Goal: Transaction & Acquisition: Download file/media

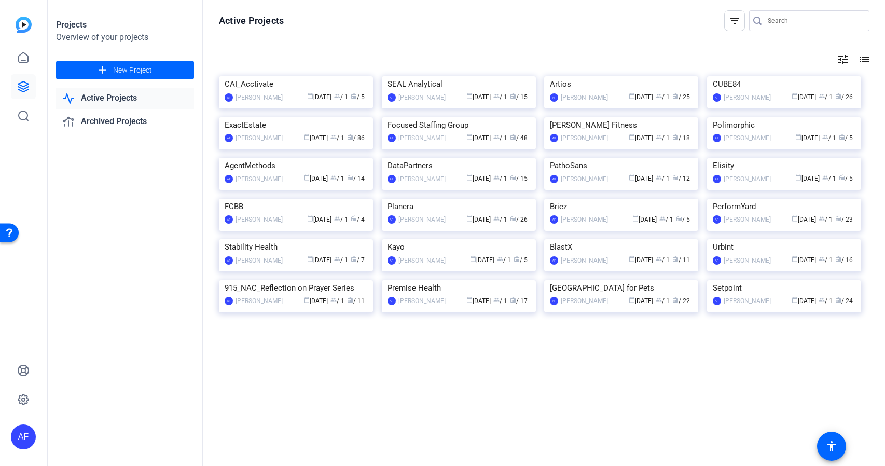
click at [784, 21] on input "Search" at bounding box center [813, 21] width 93 height 12
click at [805, 20] on input "Search" at bounding box center [813, 21] width 93 height 12
paste input "CS918_ClearGov Inc_Town of Kill Devil Hills_Angell [PERSON_NAME]"
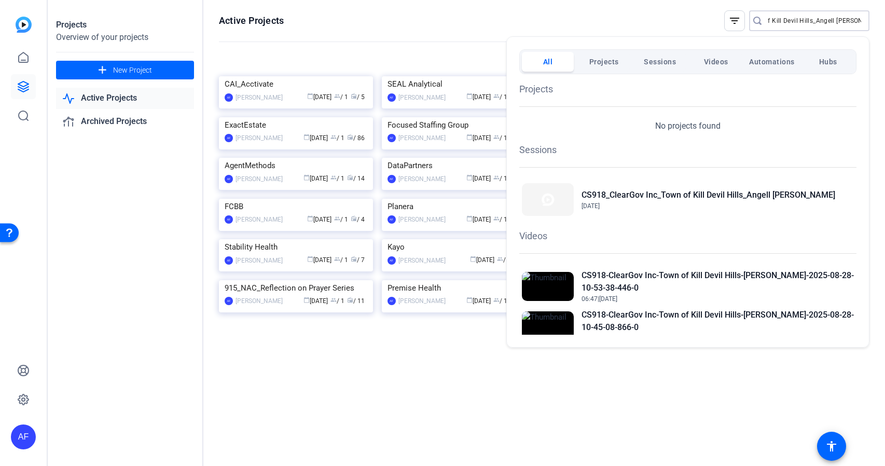
type input "CS918_ClearGov Inc_Town of Kill Devil Hills_Angell [PERSON_NAME]"
click at [733, 276] on h2 "CS918-ClearGov Inc-Town of Kill Devil Hills-[PERSON_NAME]-2025-08-28-10-53-38-4…" at bounding box center [717, 281] width 272 height 25
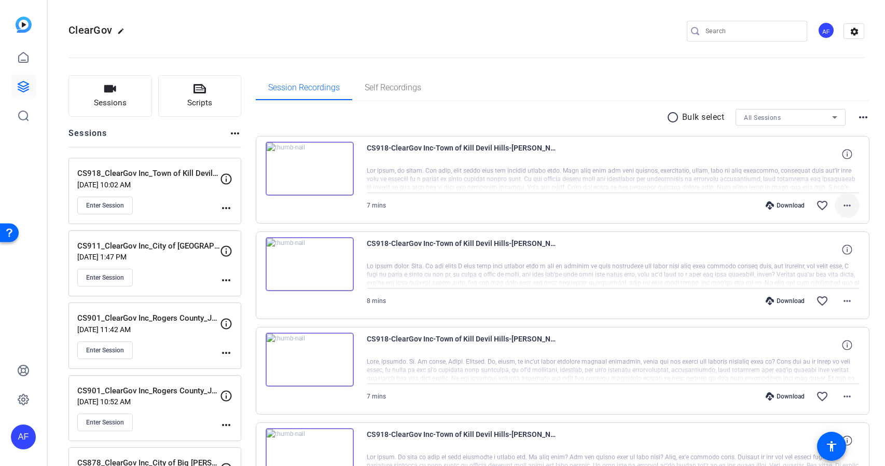
click at [846, 205] on mat-icon "more_horiz" at bounding box center [847, 205] width 12 height 12
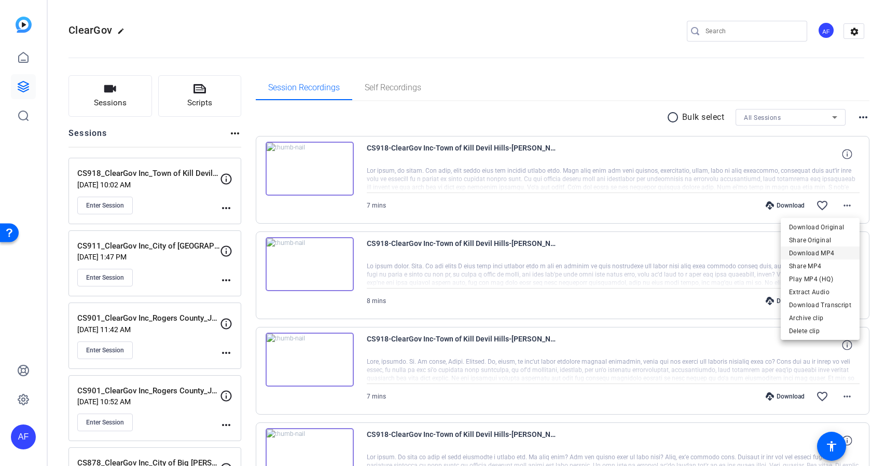
click at [829, 257] on span "Download MP4" at bounding box center [820, 253] width 62 height 12
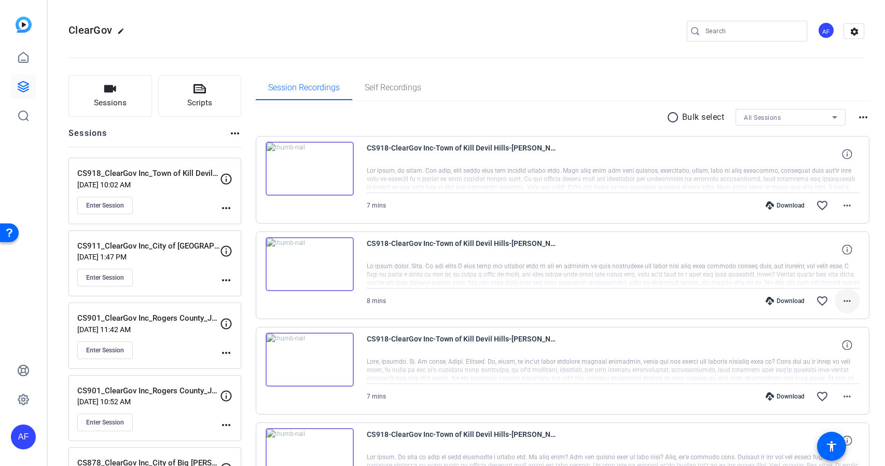
click at [841, 299] on mat-icon "more_horiz" at bounding box center [847, 301] width 12 height 12
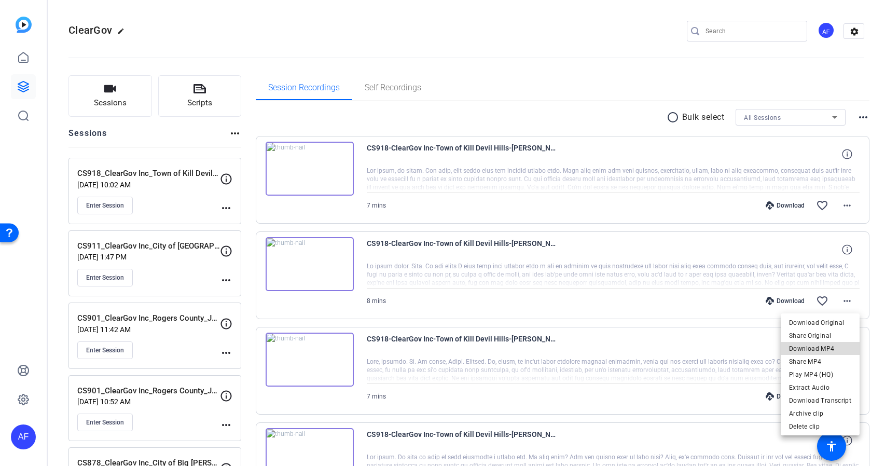
click at [822, 349] on span "Download MP4" at bounding box center [820, 348] width 62 height 12
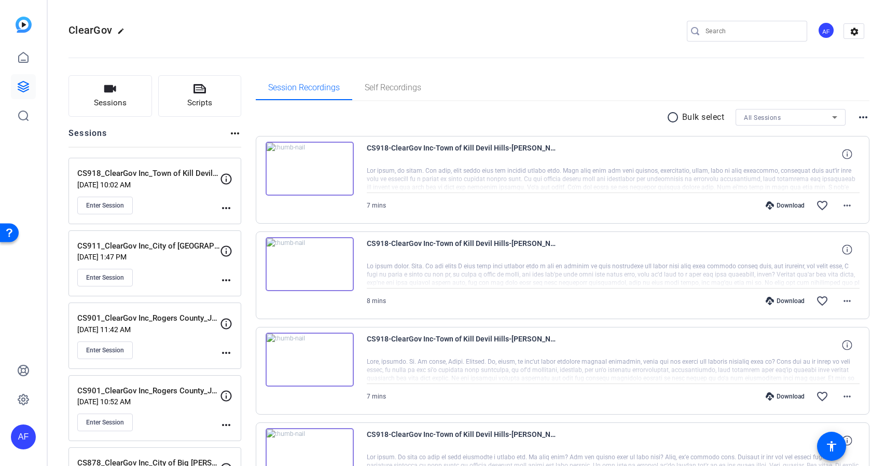
click at [822, 349] on div "CS918-ClearGov Inc-Town of Kill Devil Hills-[PERSON_NAME]-2025-08-28-10-38-07-7…" at bounding box center [613, 344] width 493 height 25
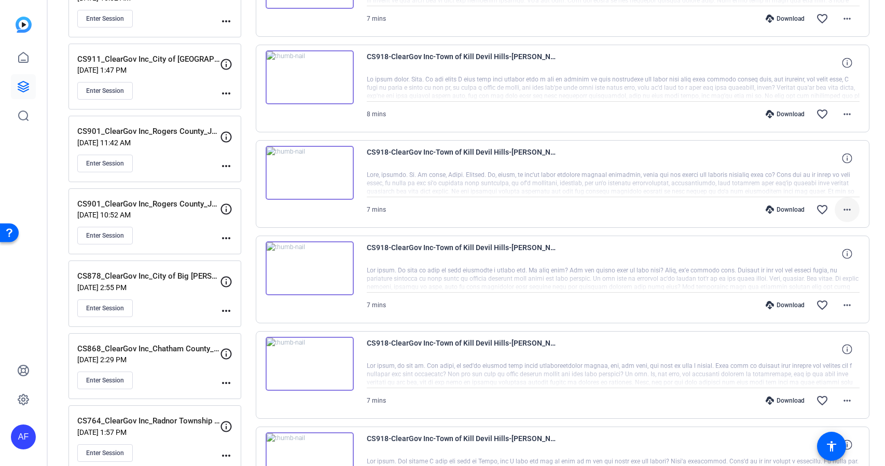
click at [847, 209] on mat-icon "more_horiz" at bounding box center [847, 209] width 12 height 12
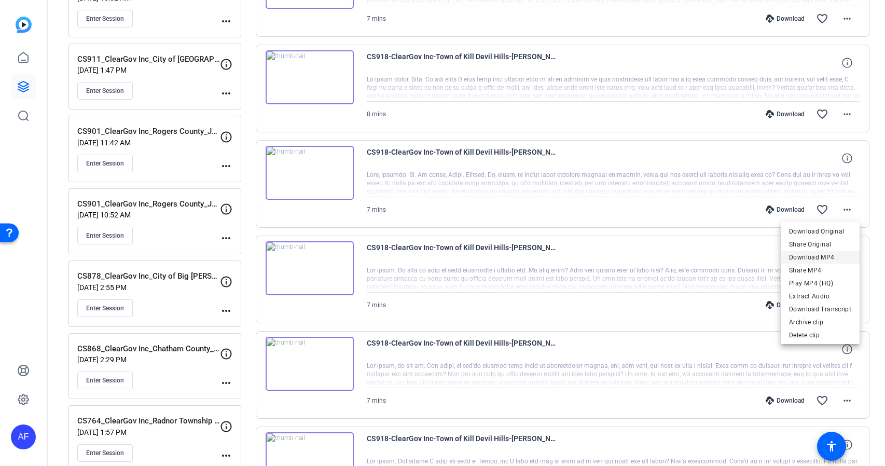
click at [828, 257] on span "Download MP4" at bounding box center [820, 257] width 62 height 12
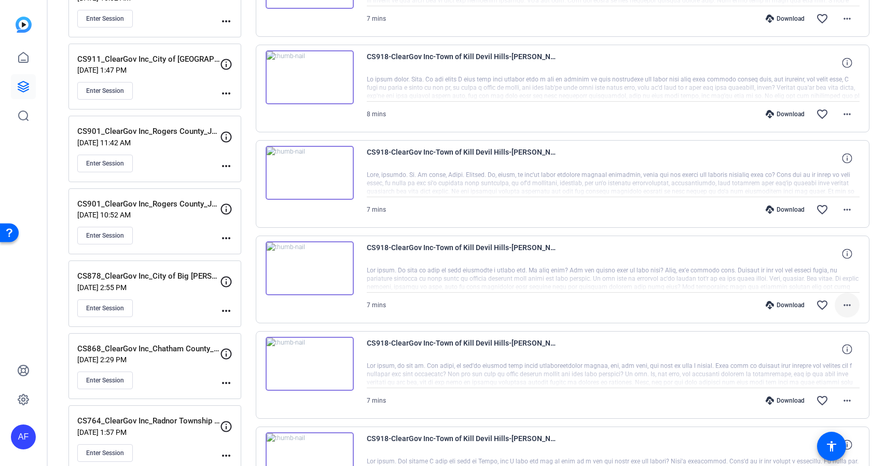
click at [845, 304] on mat-icon "more_horiz" at bounding box center [847, 305] width 12 height 12
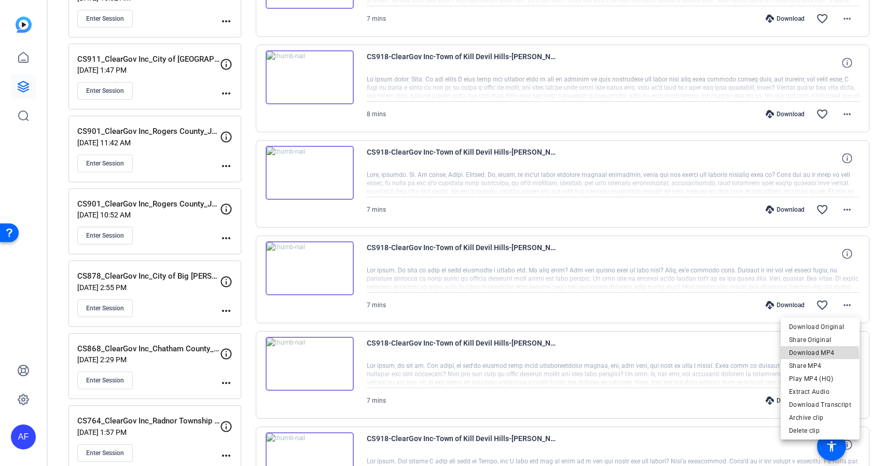
click at [813, 356] on span "Download MP4" at bounding box center [820, 352] width 62 height 12
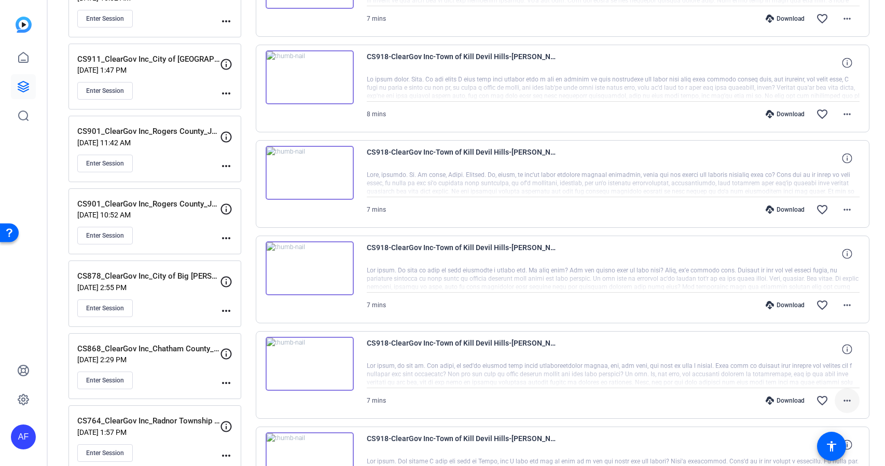
click at [848, 401] on mat-icon "more_horiz" at bounding box center [847, 400] width 12 height 12
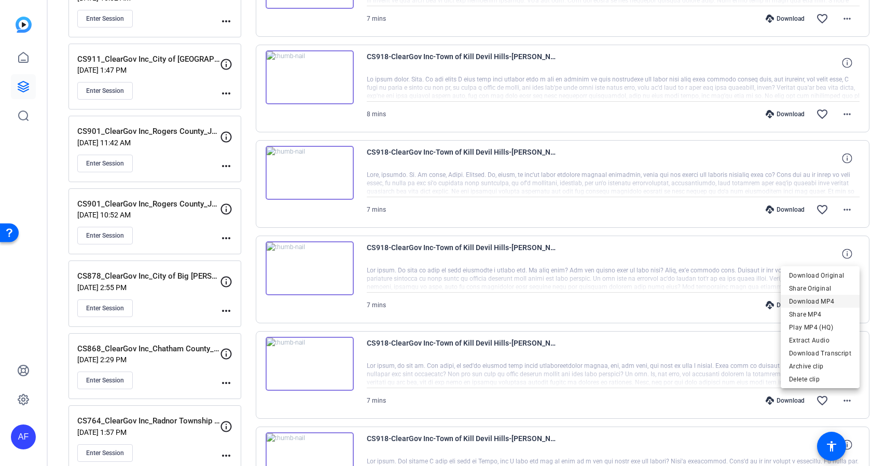
click at [822, 300] on span "Download MP4" at bounding box center [820, 301] width 62 height 12
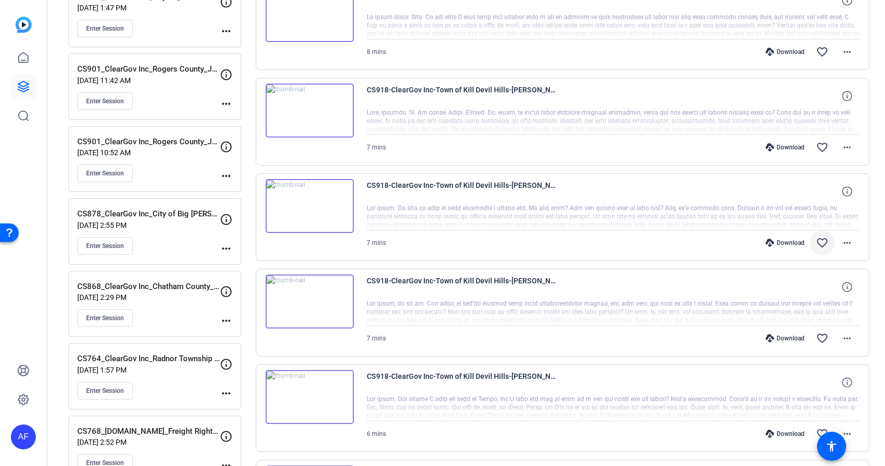
scroll to position [373, 0]
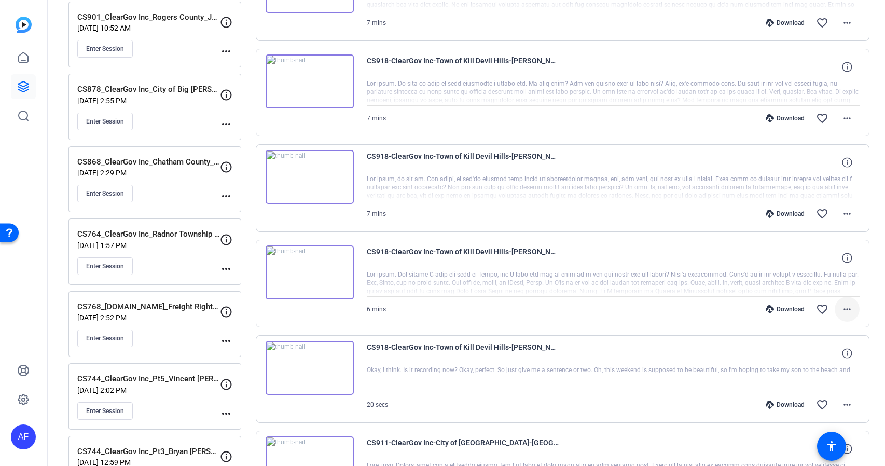
click at [847, 311] on mat-icon "more_horiz" at bounding box center [847, 309] width 12 height 12
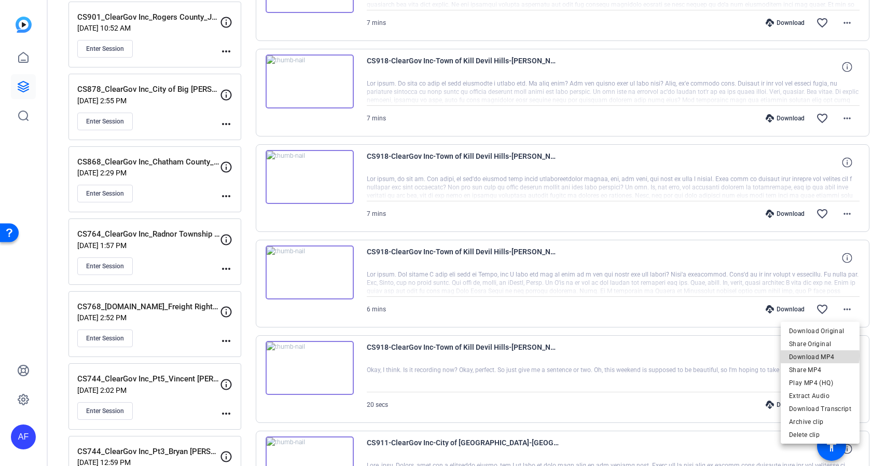
click at [821, 355] on span "Download MP4" at bounding box center [820, 357] width 62 height 12
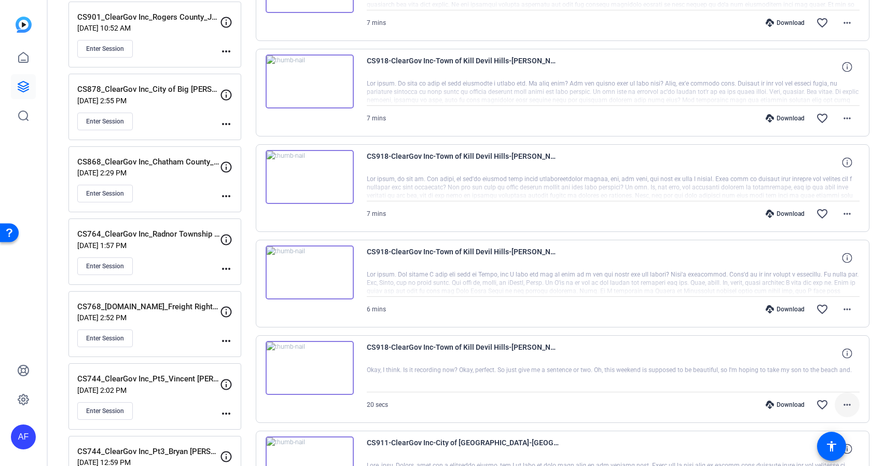
click at [849, 406] on mat-icon "more_horiz" at bounding box center [847, 404] width 12 height 12
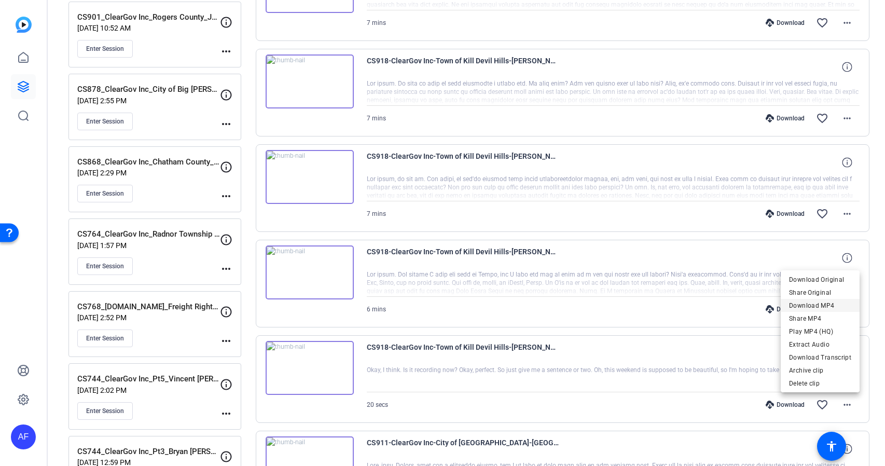
click at [817, 308] on span "Download MP4" at bounding box center [820, 305] width 62 height 12
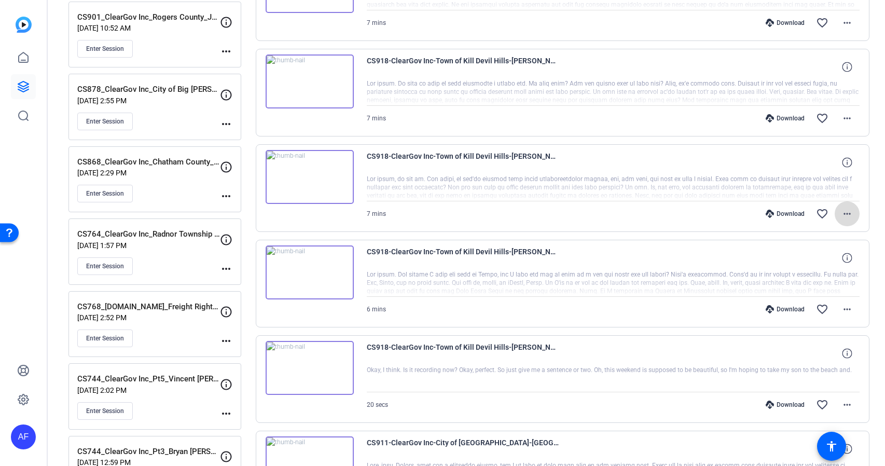
click at [846, 214] on mat-icon "more_horiz" at bounding box center [847, 213] width 12 height 12
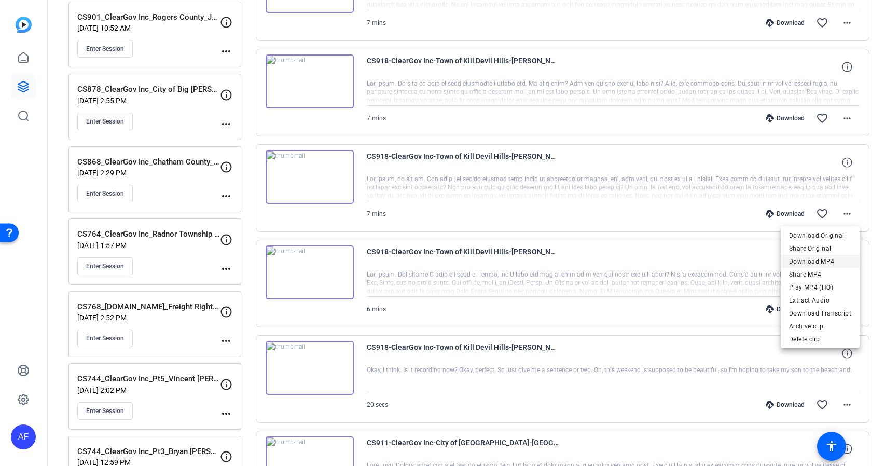
click at [818, 262] on span "Download MP4" at bounding box center [820, 261] width 62 height 12
